Goal: Navigation & Orientation: Find specific page/section

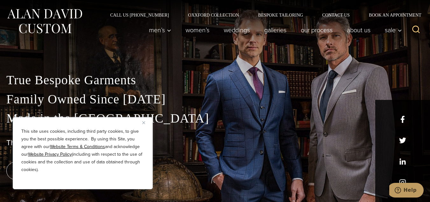
click at [143, 122] on img "Close" at bounding box center [143, 122] width 3 height 3
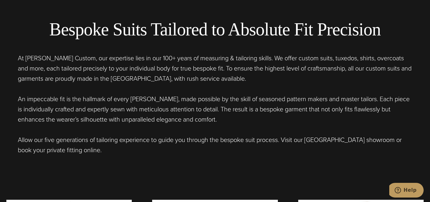
scroll to position [224, 0]
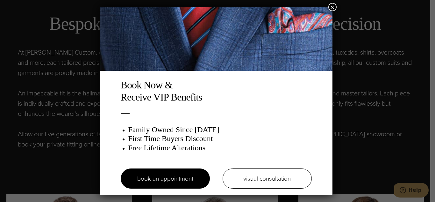
click at [336, 7] on button "×" at bounding box center [332, 7] width 8 height 8
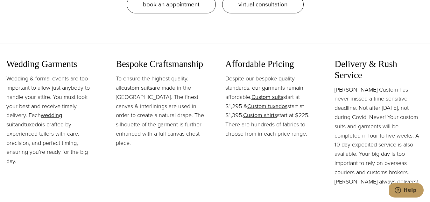
scroll to position [670, 0]
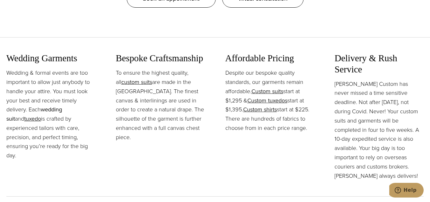
click at [54, 107] on link "wedding suit" at bounding box center [34, 114] width 56 height 18
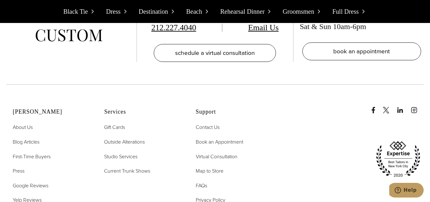
scroll to position [6064, 0]
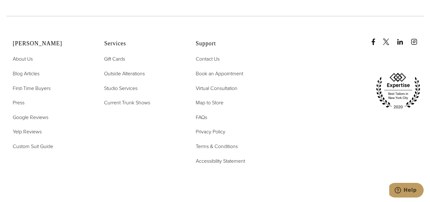
scroll to position [521, 0]
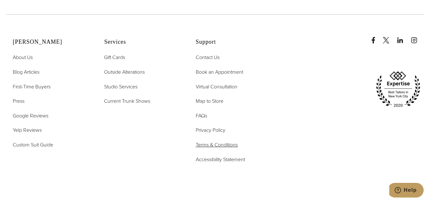
click at [224, 146] on span "Terms & Conditions" at bounding box center [217, 144] width 42 height 7
